Goal: Transaction & Acquisition: Book appointment/travel/reservation

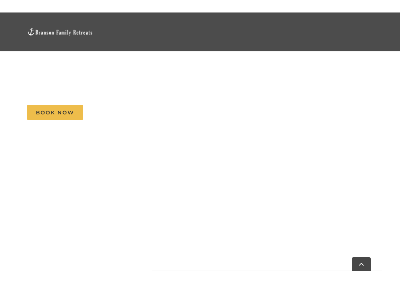
scroll to position [699, 0]
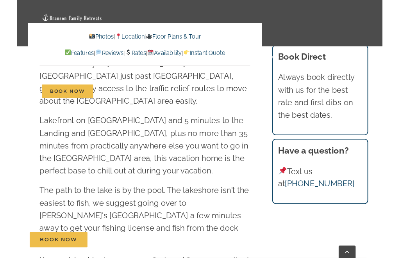
scroll to position [1447, 0]
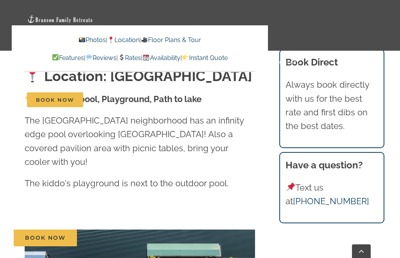
click at [130, 60] on link "Rates" at bounding box center [129, 57] width 23 height 7
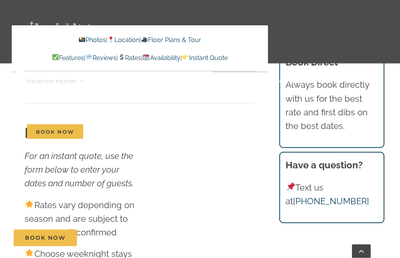
scroll to position [4444, 0]
click at [227, 120] on nav "Vacation homes 2 to 3 Bedrooms Mini Camp | 2 Bedrooms Mini Pearl | 2 Bedrooms M…" at bounding box center [200, 106] width 346 height 101
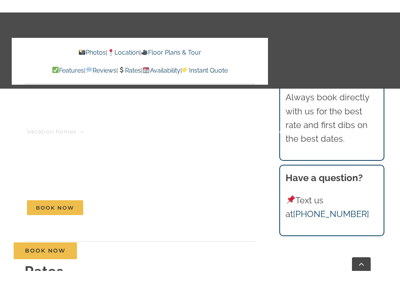
scroll to position [4384, 0]
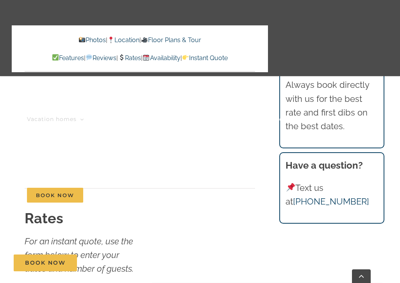
click at [170, 57] on link "Availability" at bounding box center [160, 57] width 37 height 7
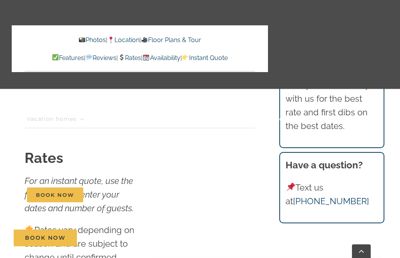
scroll to position [4419, 0]
click at [220, 162] on nav "Vacation homes 2 to 3 Bedrooms Mini Camp | 2 Bedrooms Mini Pearl | 2 Bedrooms M…" at bounding box center [200, 157] width 346 height 152
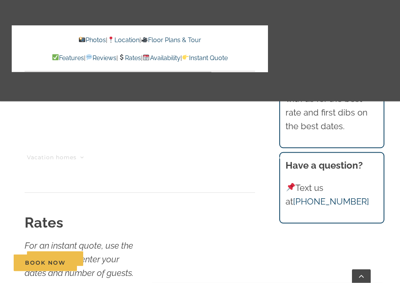
scroll to position [4379, 0]
click at [228, 225] on nav "Vacation homes 2 to 3 Bedrooms Mini Camp | 2 Bedrooms Mini Pearl | 2 Bedrooms M…" at bounding box center [200, 208] width 346 height 203
click at [226, 226] on nav "Vacation homes 2 to 3 Bedrooms Mini Camp | 2 Bedrooms Mini Pearl | 2 Bedrooms M…" at bounding box center [200, 208] width 346 height 203
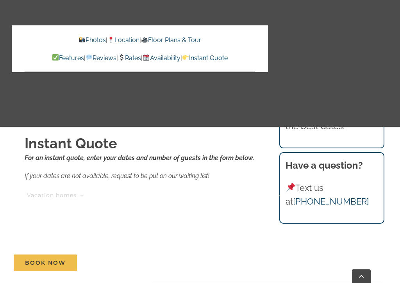
scroll to position [5069, 0]
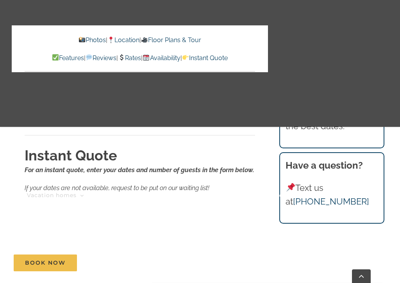
click at [127, 180] on link "Things to do" at bounding box center [124, 195] width 46 height 127
click at [128, 181] on link "Things to do" at bounding box center [124, 195] width 46 height 127
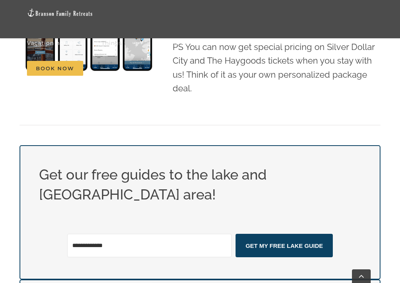
scroll to position [490, 0]
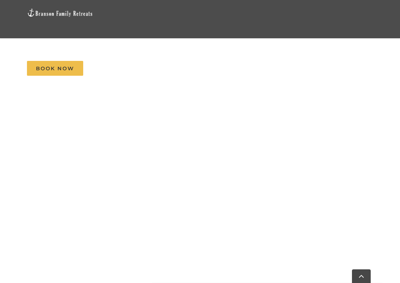
scroll to position [702, 0]
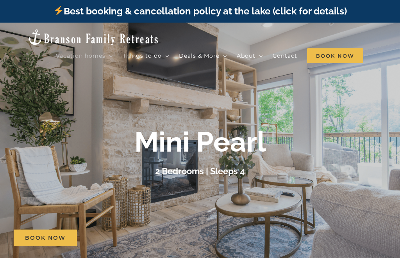
click at [211, 81] on span "Free tickets" at bounding box center [204, 84] width 34 height 6
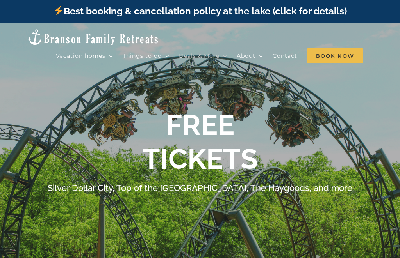
click at [210, 82] on span "Mini Pearl | 2 Bedrooms" at bounding box center [189, 84] width 56 height 6
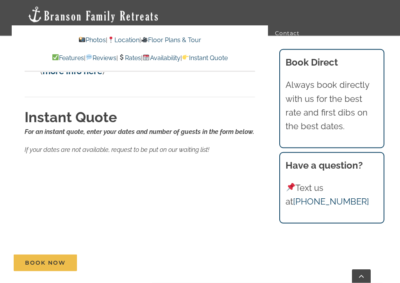
scroll to position [5107, 0]
